Goal: Navigation & Orientation: Find specific page/section

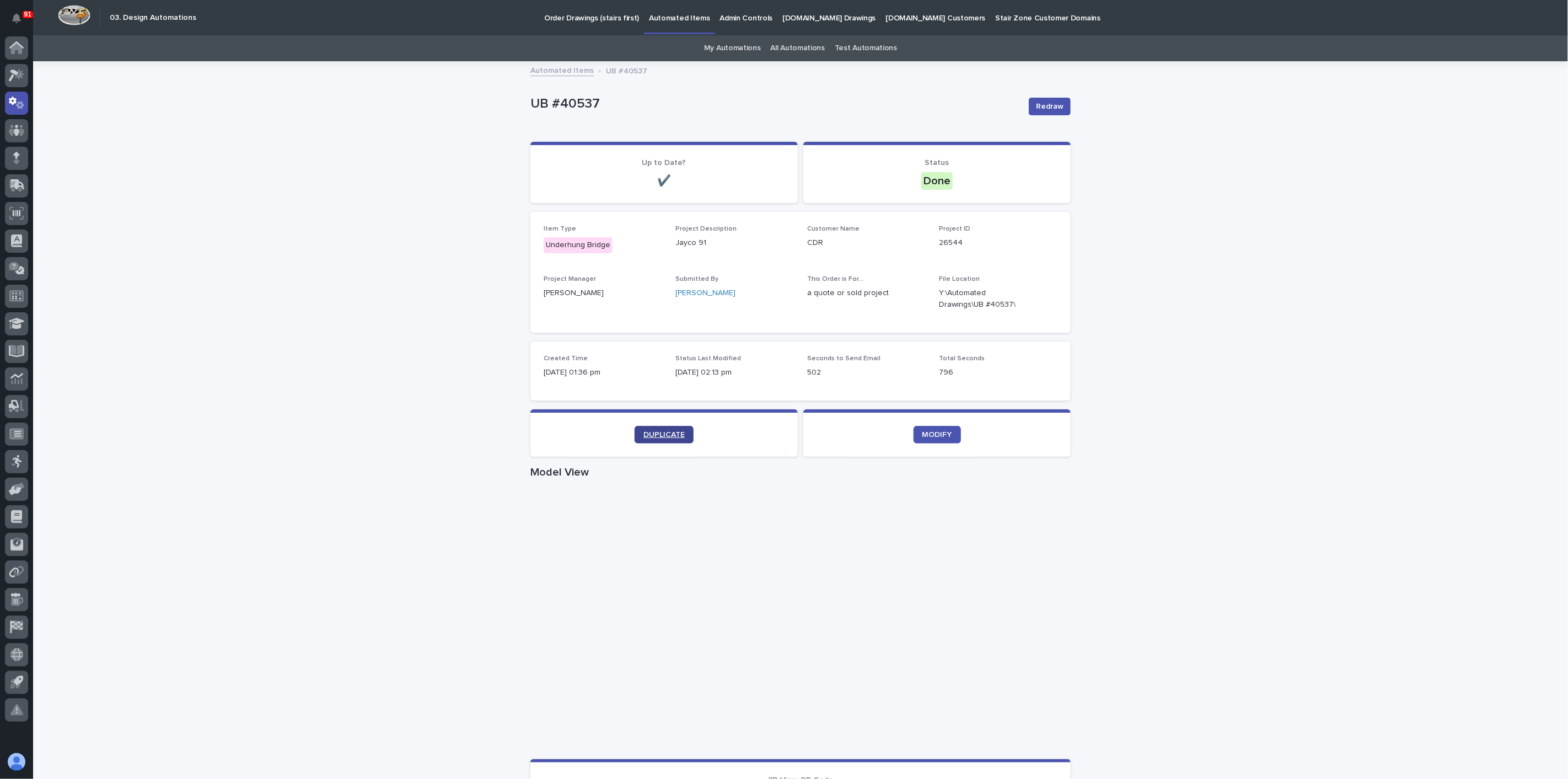
click at [677, 438] on link "DUPLICATE" at bounding box center [664, 434] width 59 height 18
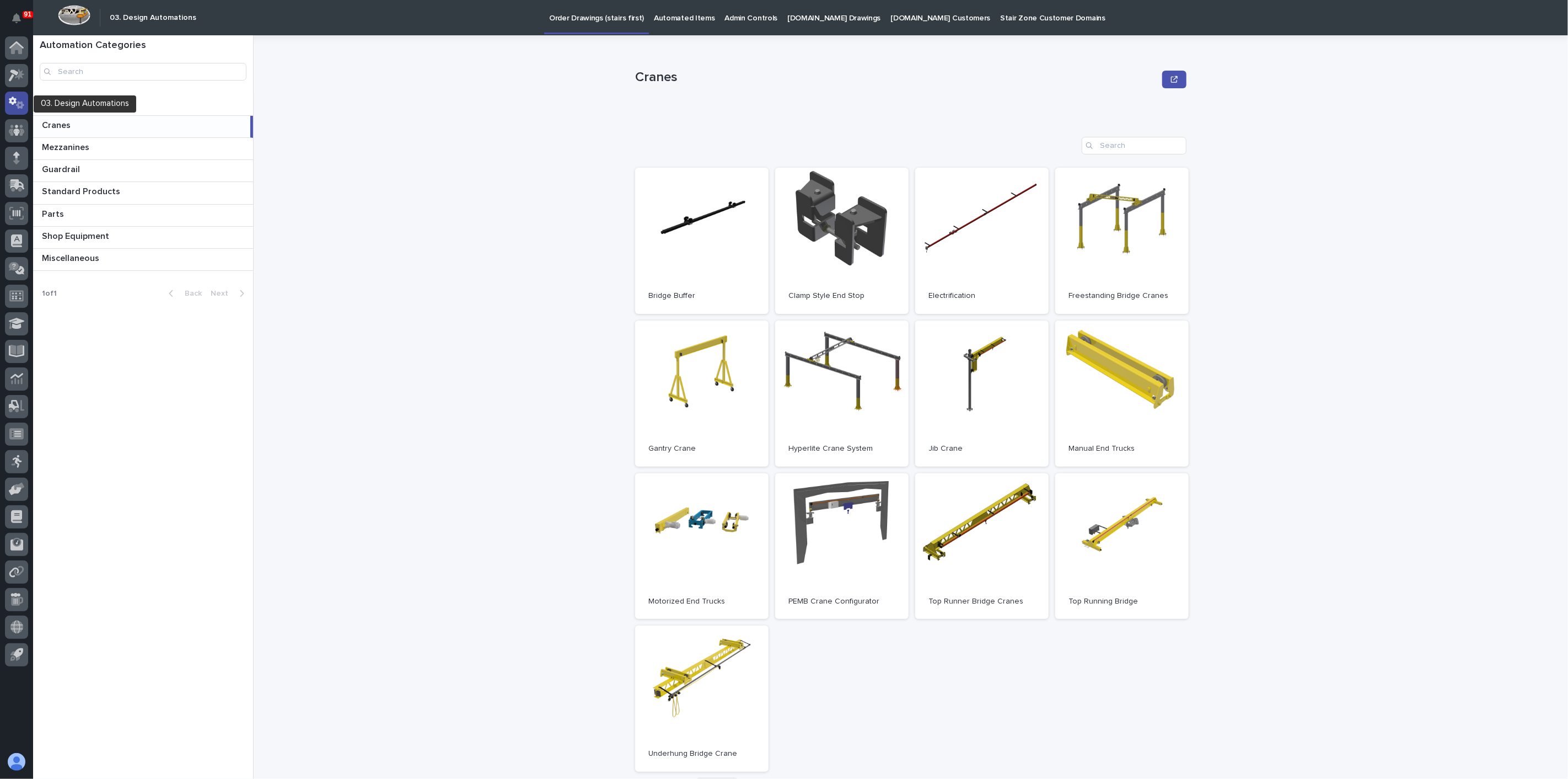
click at [25, 102] on div at bounding box center [17, 103] width 23 height 23
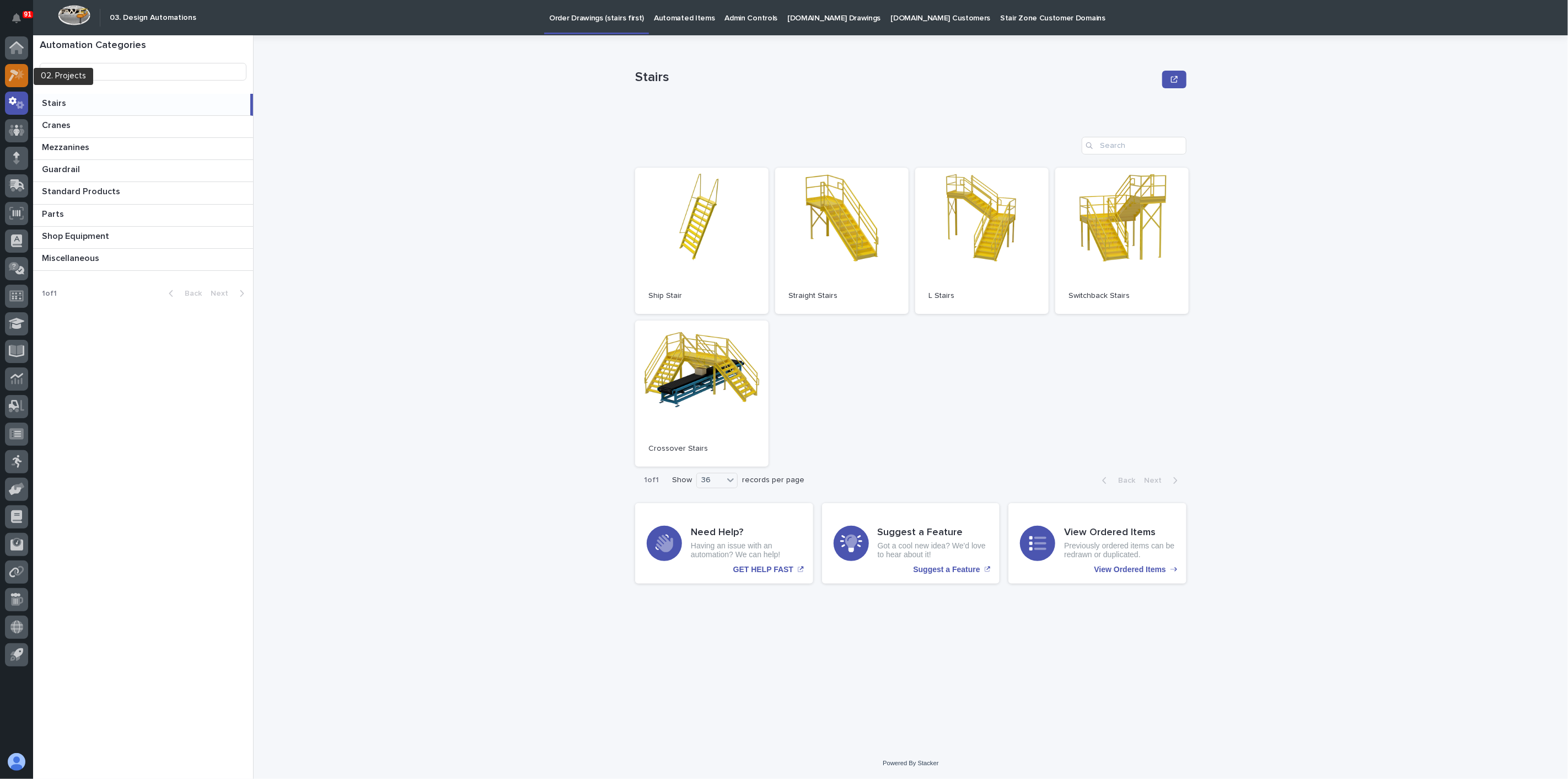
click at [23, 83] on div at bounding box center [17, 76] width 23 height 23
